Goal: Navigation & Orientation: Find specific page/section

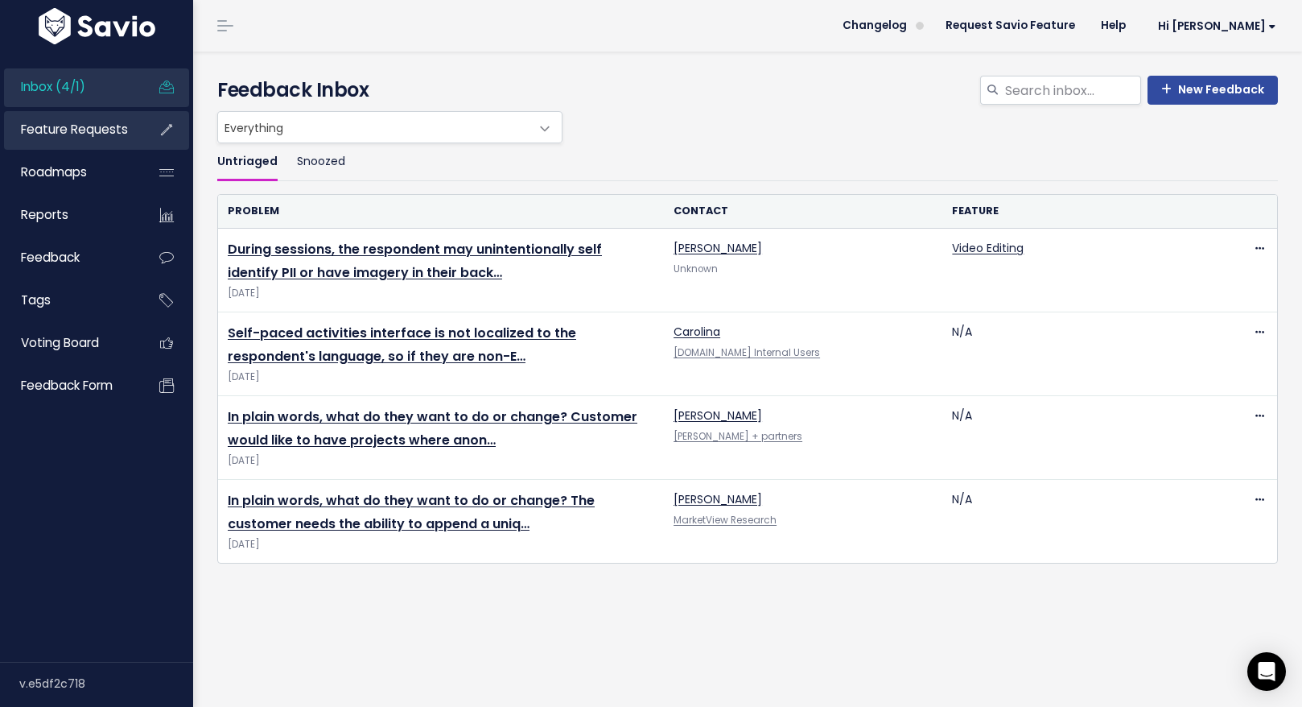
click at [57, 142] on link "Feature Requests" at bounding box center [69, 129] width 130 height 37
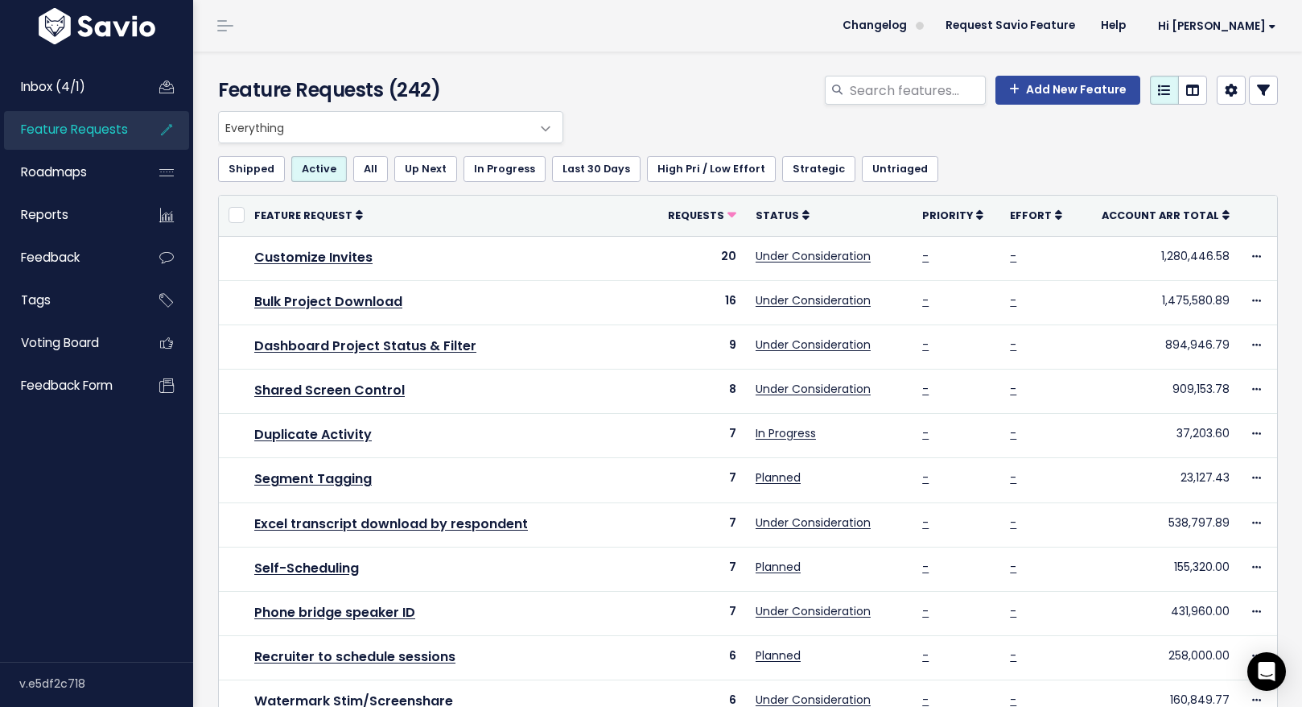
click at [1203, 149] on div "Shipped Active All Up Next In Progress Last 30 Days High Pri / Low Effort Strat…" at bounding box center [748, 168] width 1060 height 51
click at [78, 91] on span "Inbox (4/1)" at bounding box center [53, 86] width 64 height 17
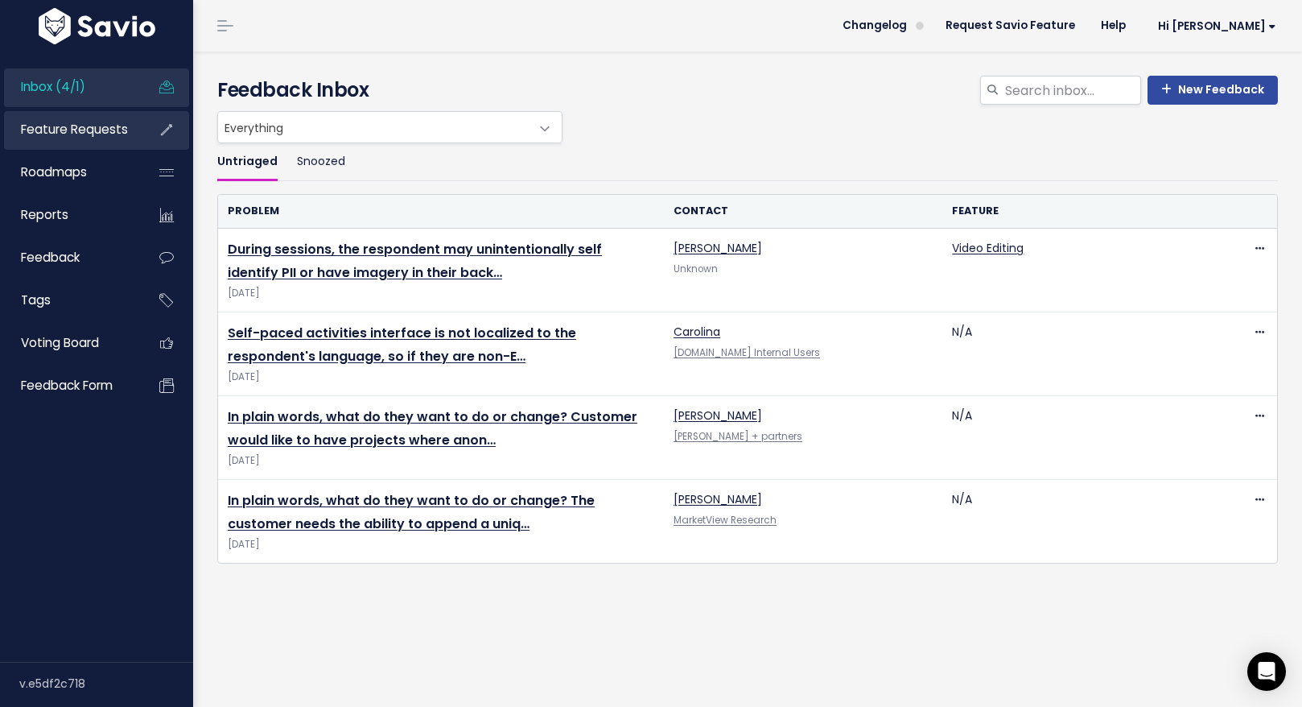
click at [67, 130] on span "Feature Requests" at bounding box center [74, 129] width 107 height 17
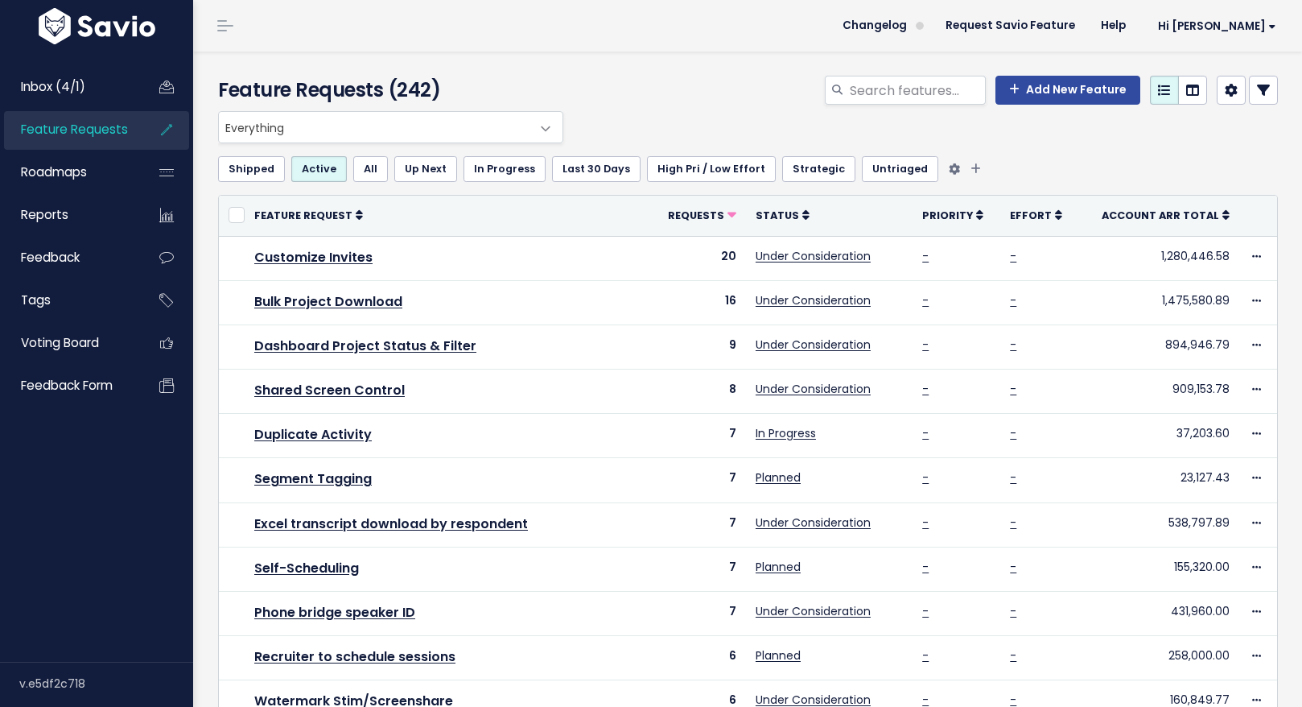
click at [871, 179] on link "Untriaged" at bounding box center [900, 169] width 76 height 26
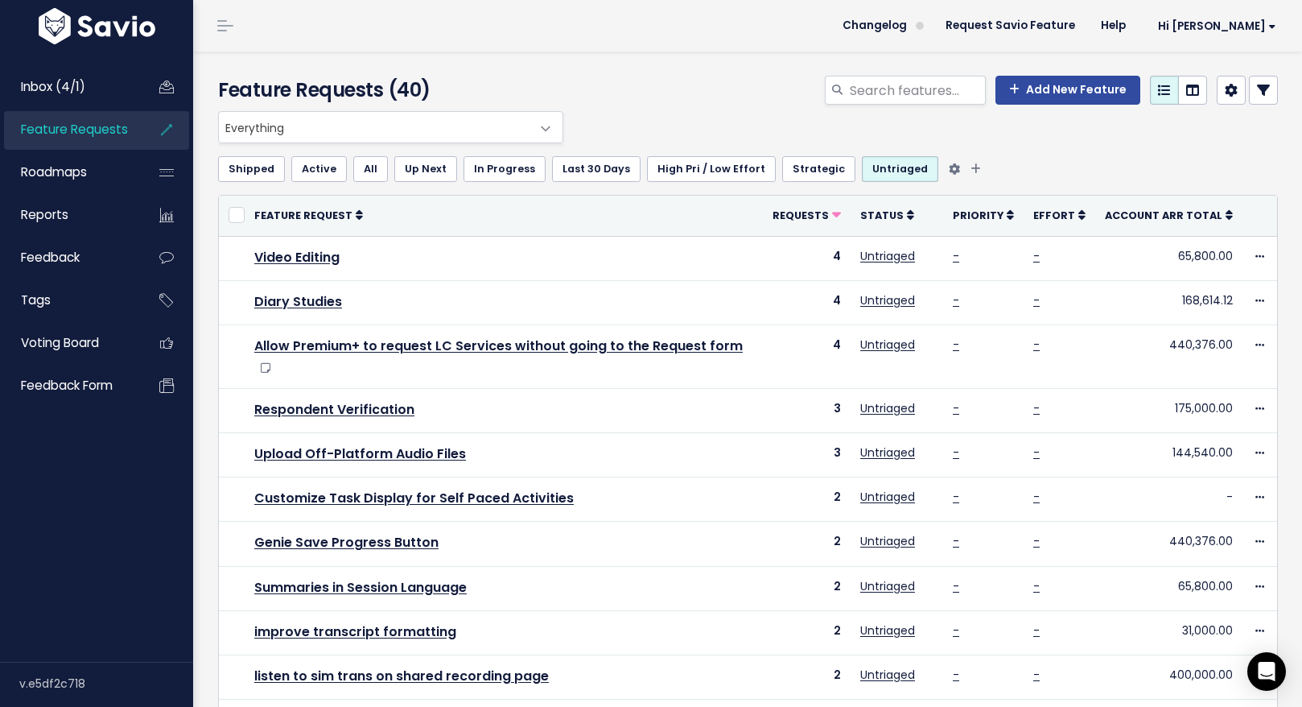
click at [493, 175] on link "In Progress" at bounding box center [504, 169] width 82 height 26
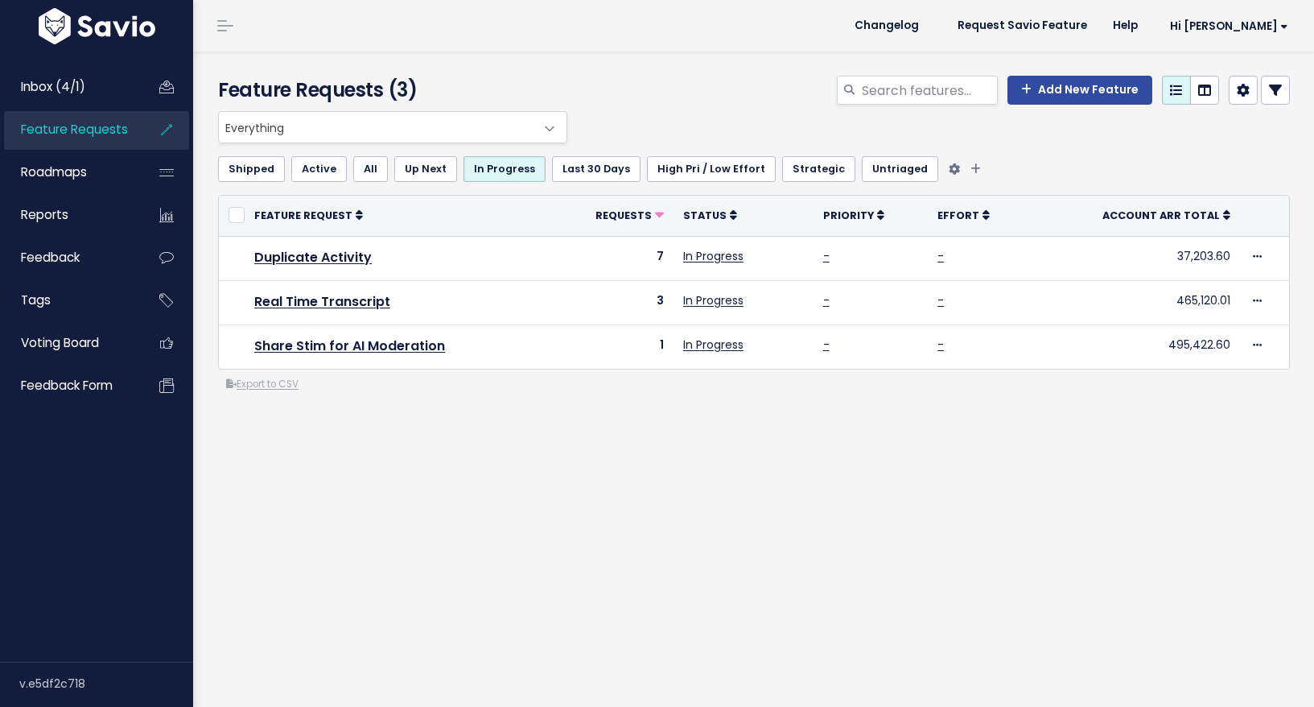
click at [443, 175] on link "Up Next" at bounding box center [425, 169] width 63 height 26
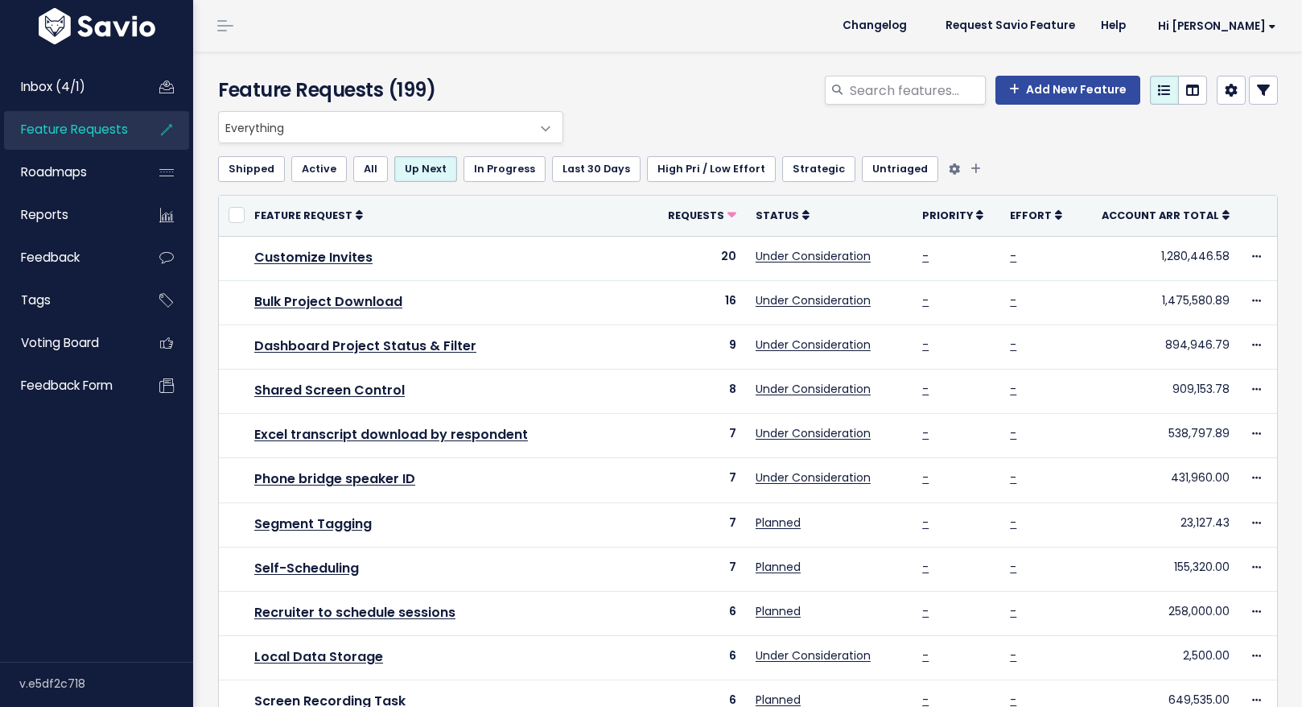
click at [377, 178] on link "All" at bounding box center [370, 169] width 35 height 26
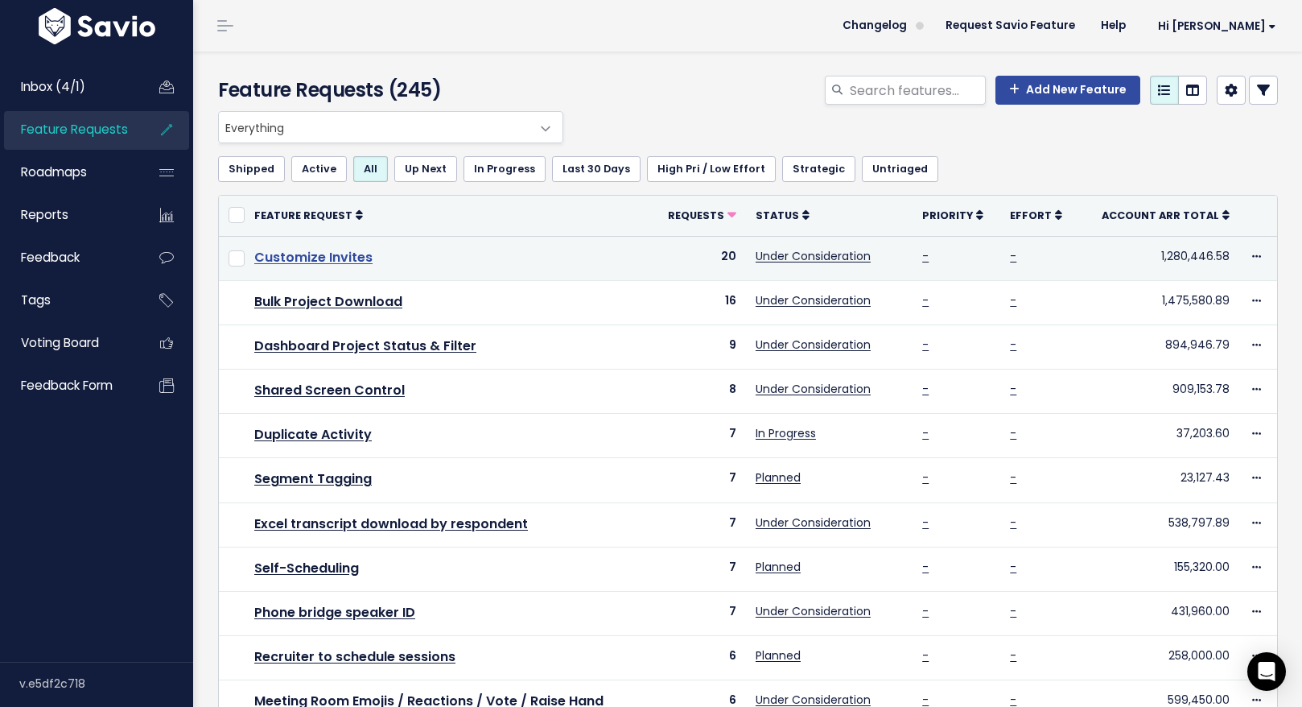
click at [337, 253] on link "Customize Invites" at bounding box center [313, 257] width 118 height 19
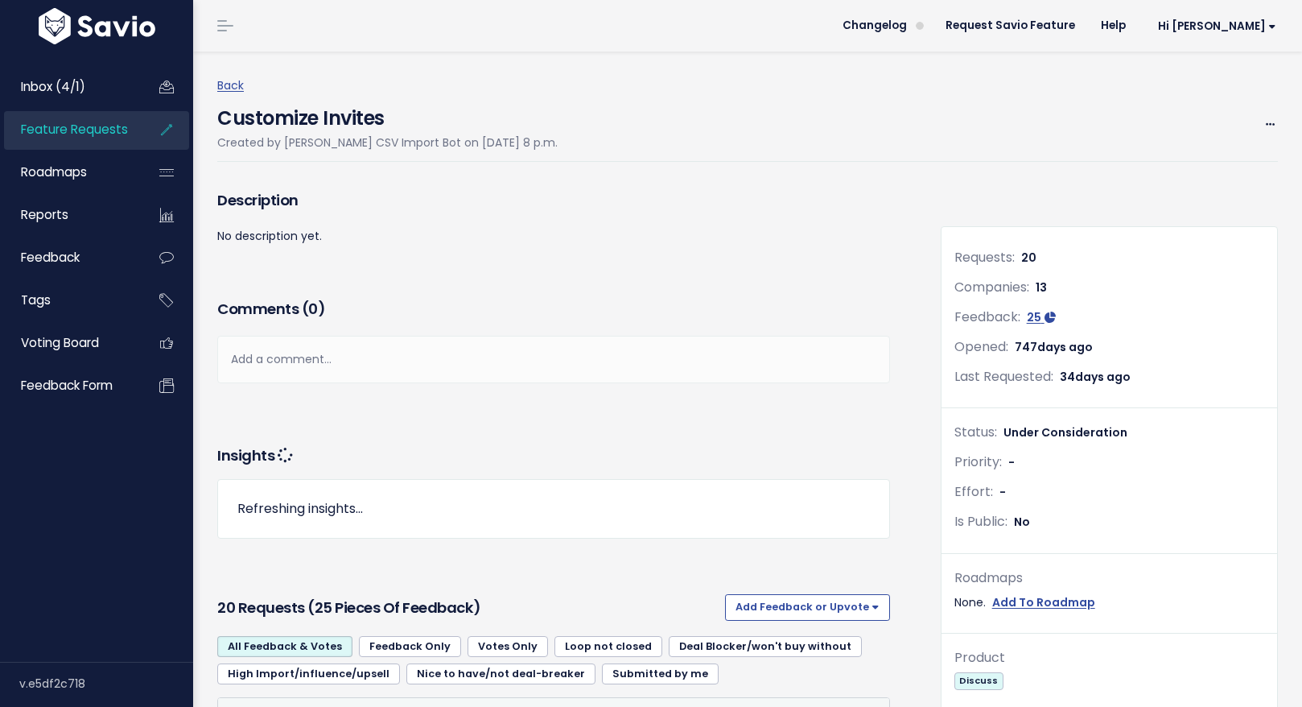
click at [1273, 111] on div "Back Customize Invites Created by Savio CSV Import Bot on Aug. 8, 2023, 8 p.m. …" at bounding box center [753, 119] width 1073 height 86
click at [1266, 125] on icon at bounding box center [1270, 125] width 9 height 10
click at [901, 117] on div "Customize Invites Created by Savio CSV Import Bot on Aug. 8, 2023, 8 p.m. Edit …" at bounding box center [747, 129] width 1061 height 66
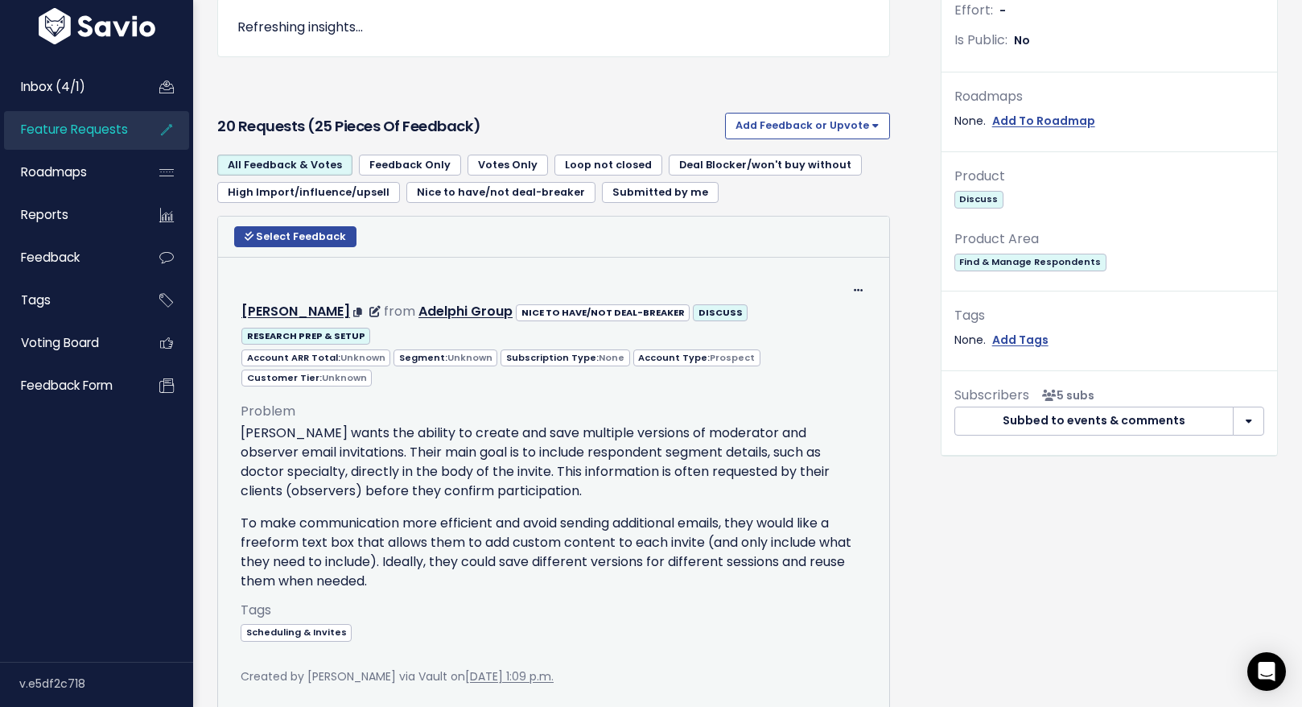
scroll to position [505, 0]
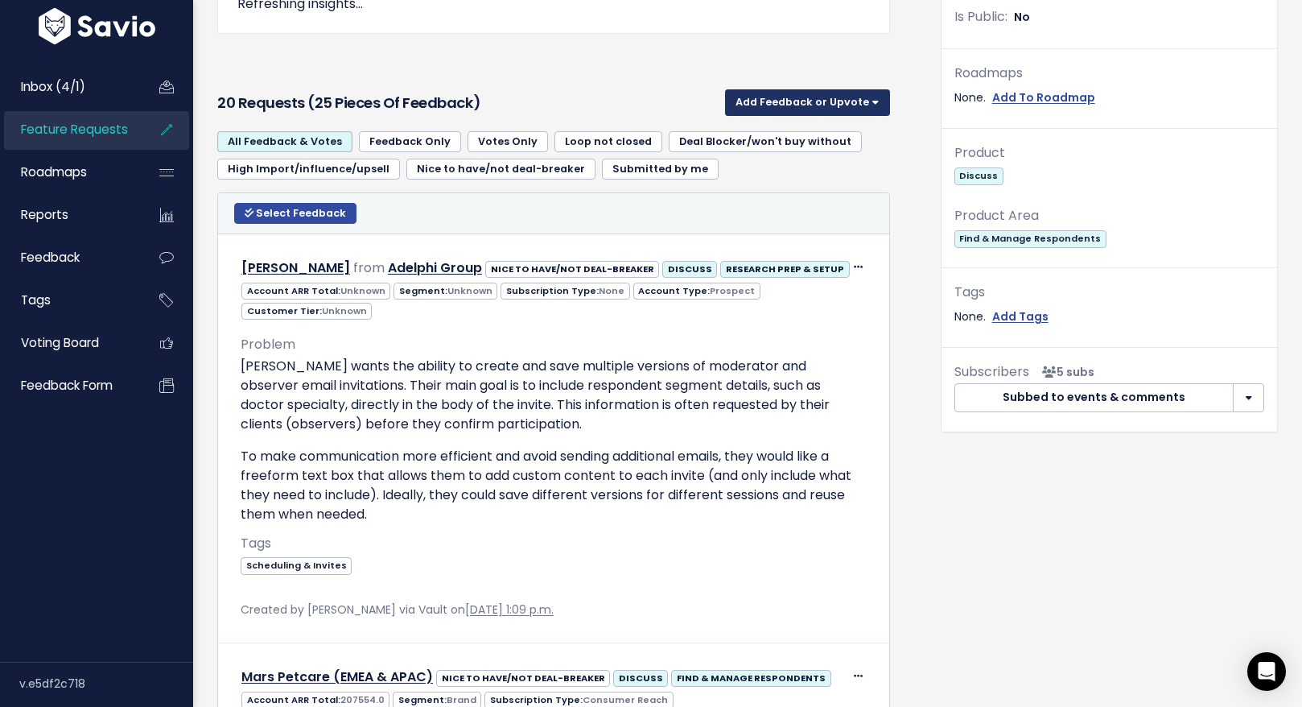
click at [858, 99] on button "Add Feedback or Upvote" at bounding box center [807, 102] width 165 height 26
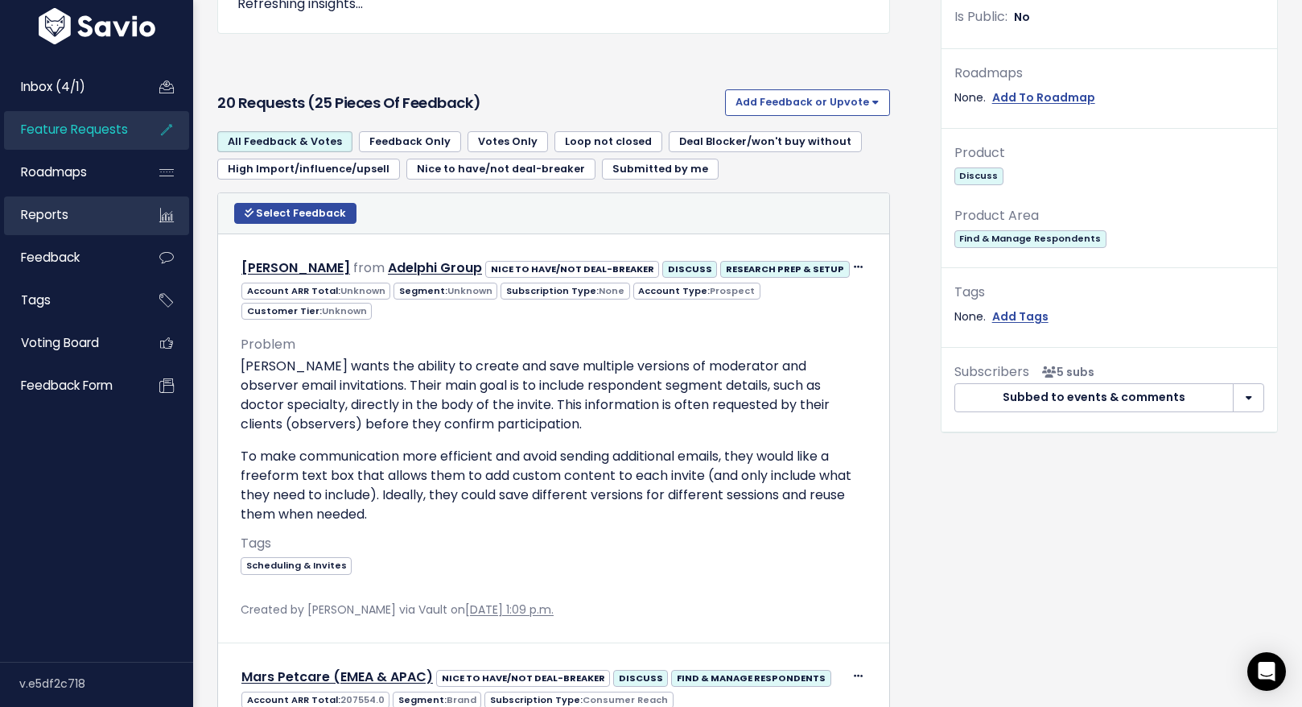
click at [56, 225] on link "Reports" at bounding box center [69, 214] width 130 height 37
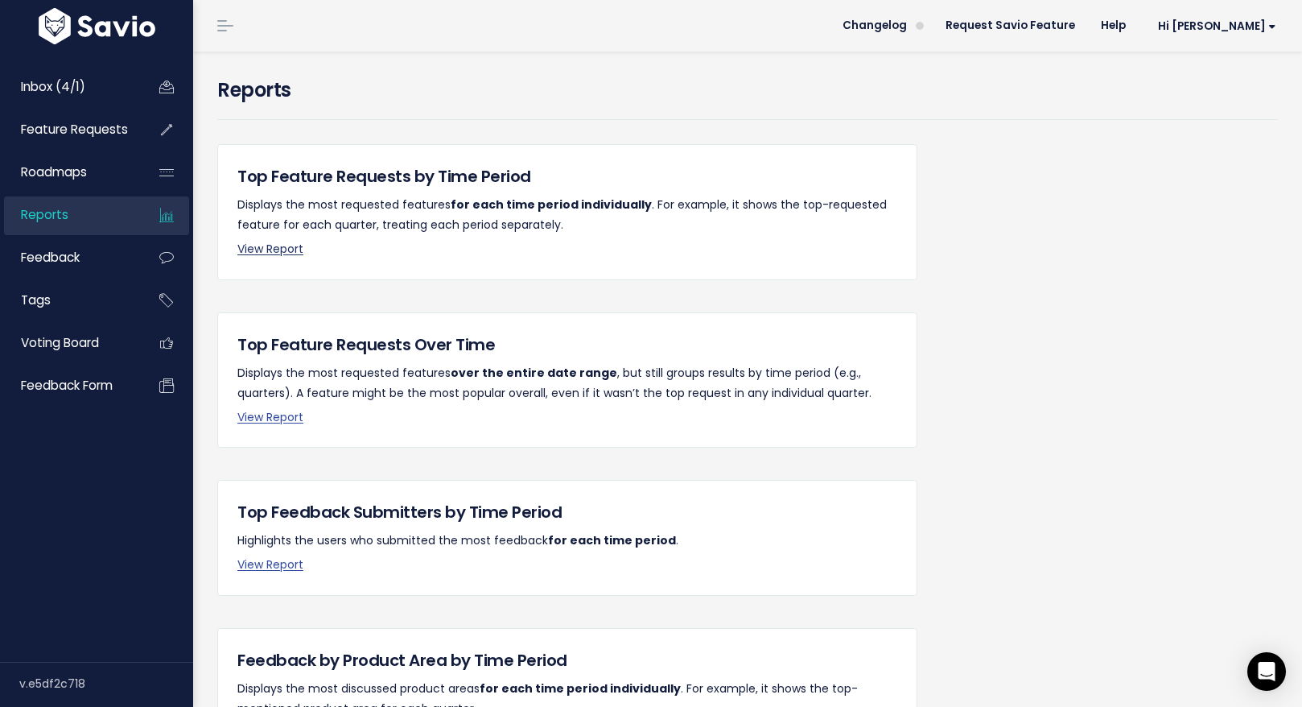
click at [286, 248] on link "View Report" at bounding box center [270, 249] width 66 height 16
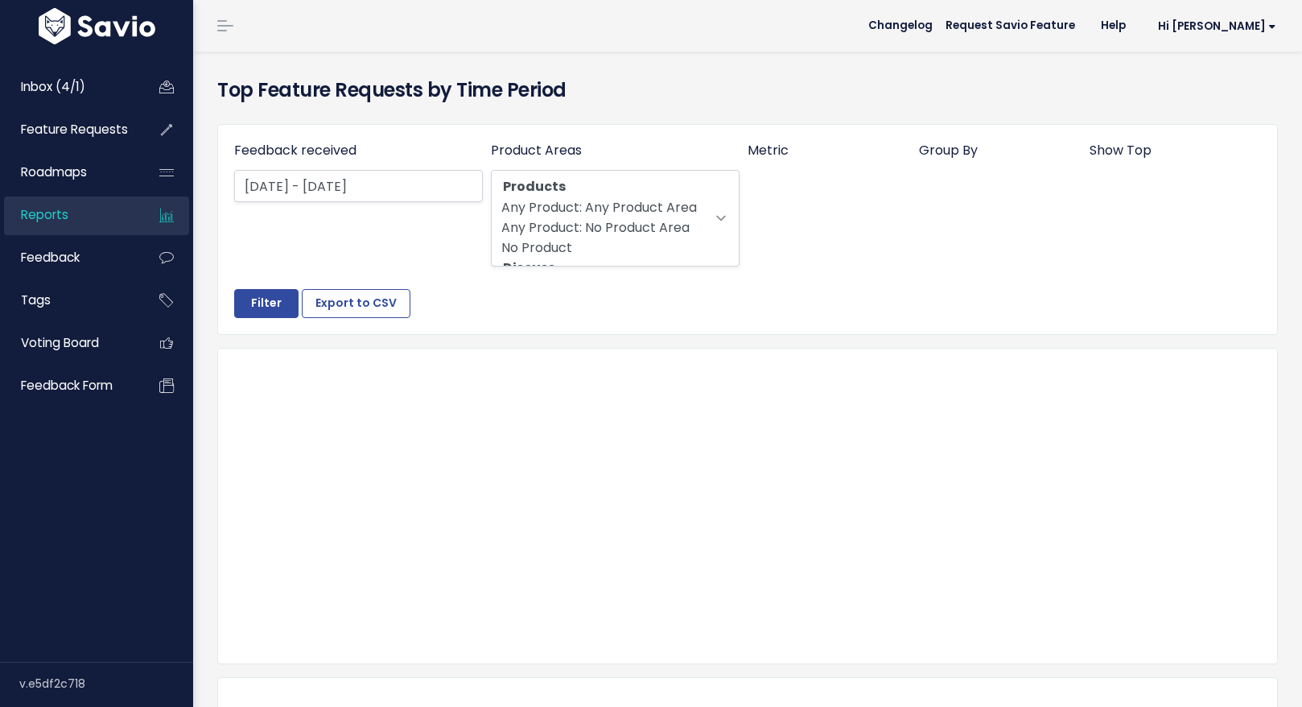
select select
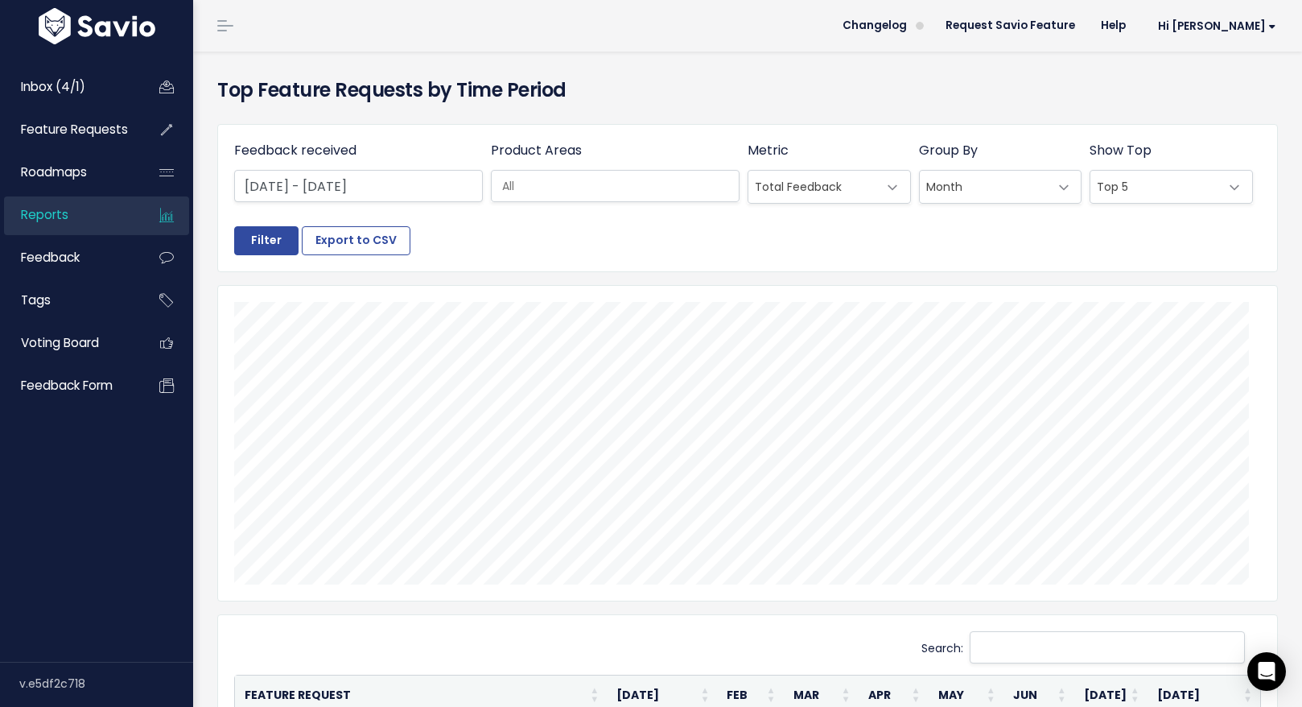
click at [56, 209] on span "Reports" at bounding box center [44, 214] width 47 height 17
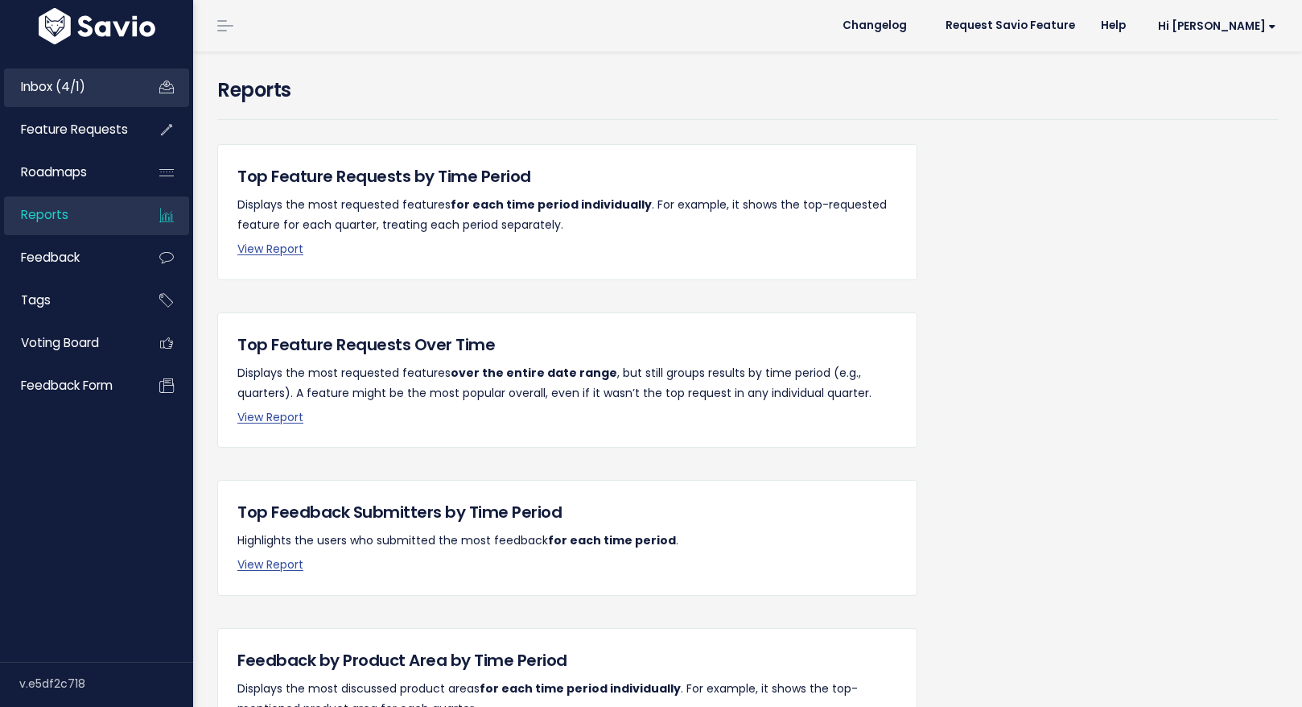
click at [80, 92] on span "Inbox (4/1)" at bounding box center [53, 86] width 64 height 17
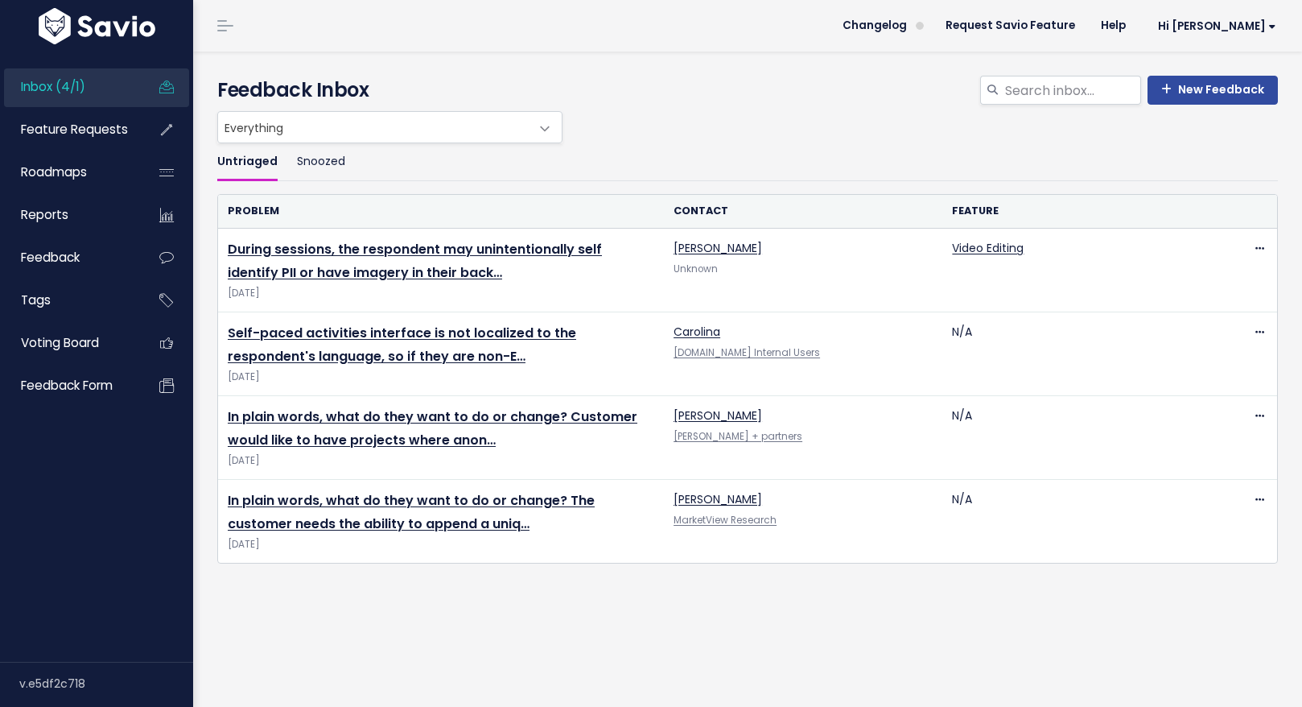
click at [594, 103] on h4 "Feedback Inbox" at bounding box center [747, 90] width 1061 height 29
